Goal: Navigation & Orientation: Go to known website

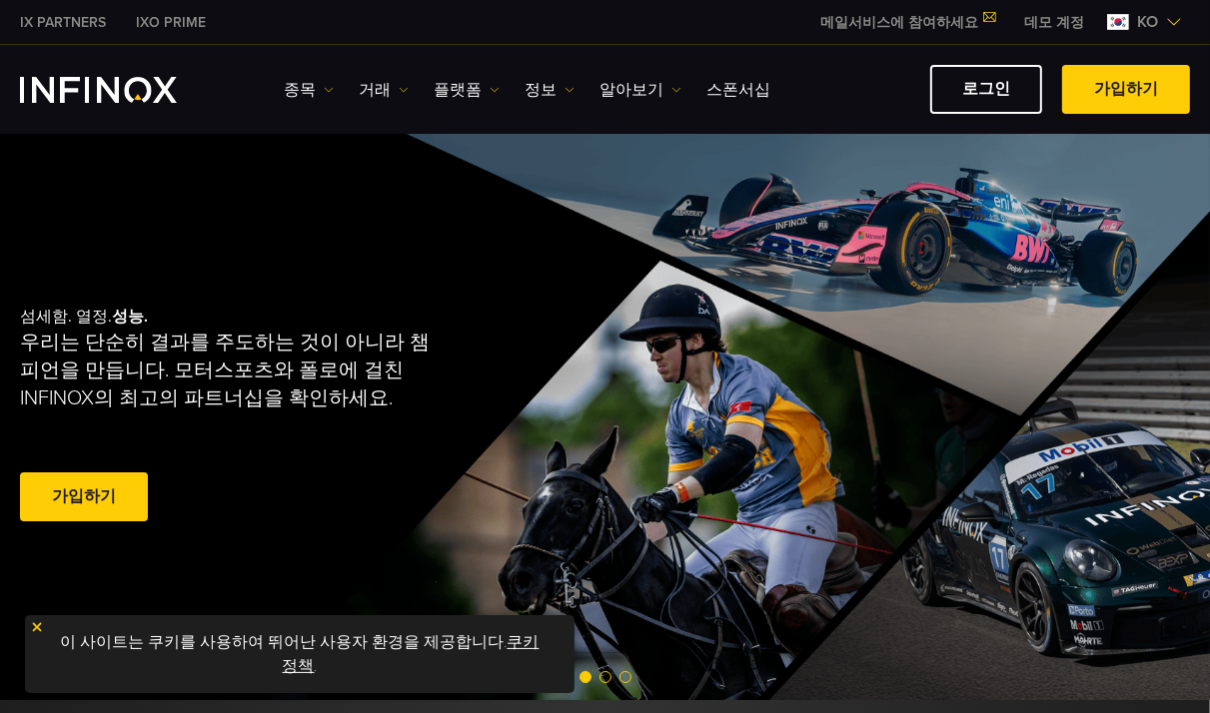
click at [1010, 84] on link "로그인" at bounding box center [986, 89] width 112 height 49
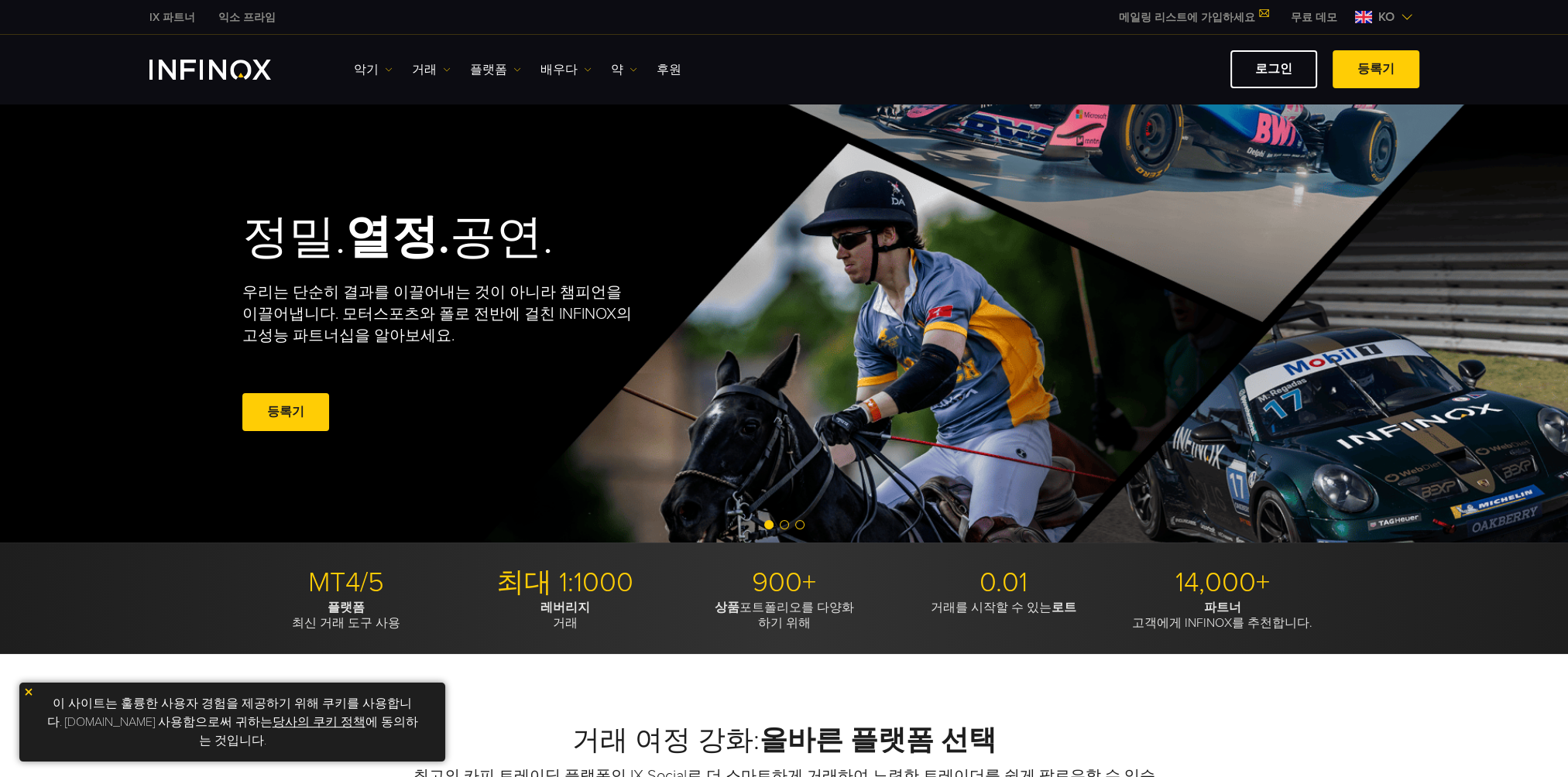
click at [1225, 193] on div "정밀. 열정. 공연. 우리는 단순히 결과를 이끌어내는 것이 아니라 챔피언을 이끌어냅니다. 모터스포츠와 폴로 전반에 걸친 INFINOX의 고성능…" at bounding box center [784, 322] width 1115 height 439
click at [1276, 74] on link "로그인" at bounding box center [1273, 69] width 87 height 38
